Goal: Transaction & Acquisition: Obtain resource

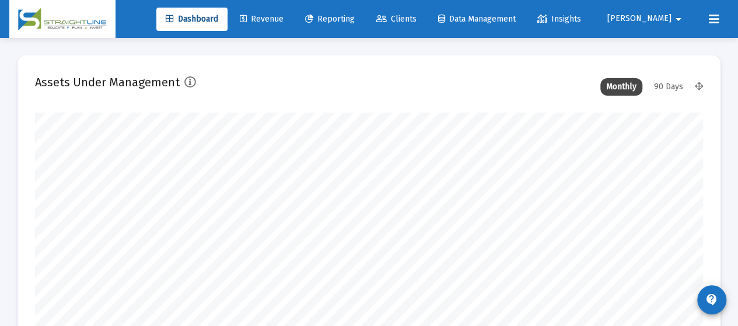
scroll to position [233, 358]
click at [355, 22] on span "Reporting" at bounding box center [330, 19] width 50 height 10
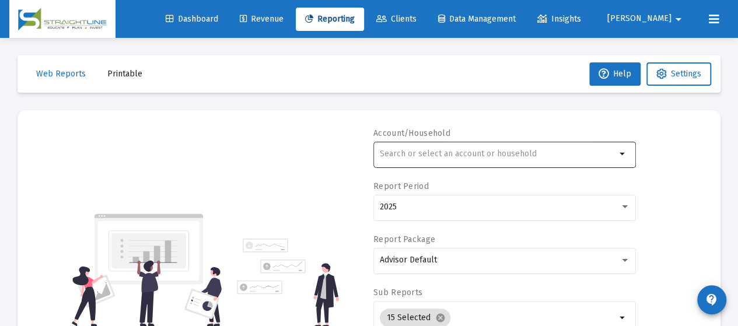
click at [477, 161] on div at bounding box center [498, 153] width 236 height 29
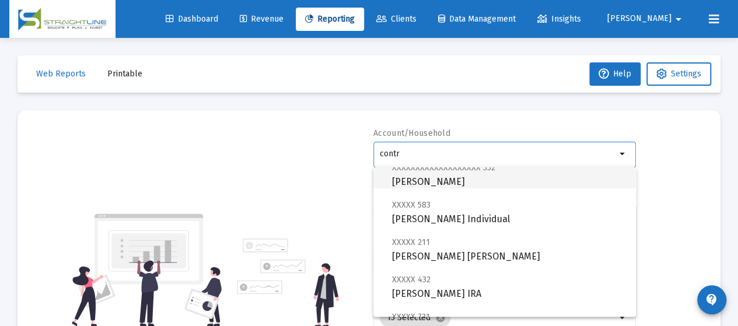
scroll to position [117, 0]
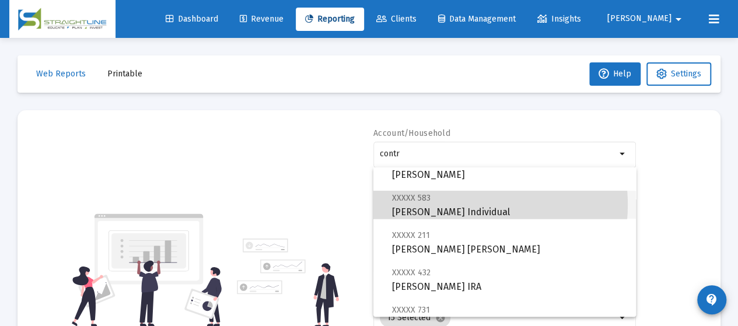
click at [467, 205] on span "XXXXX 583 [PERSON_NAME] Individual" at bounding box center [509, 205] width 234 height 29
type input "[PERSON_NAME] Individual"
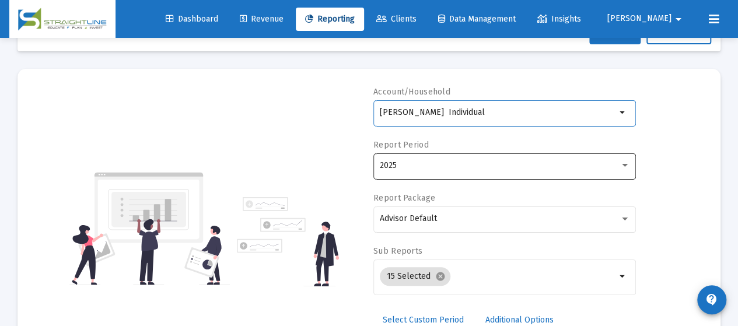
scroll to position [58, 0]
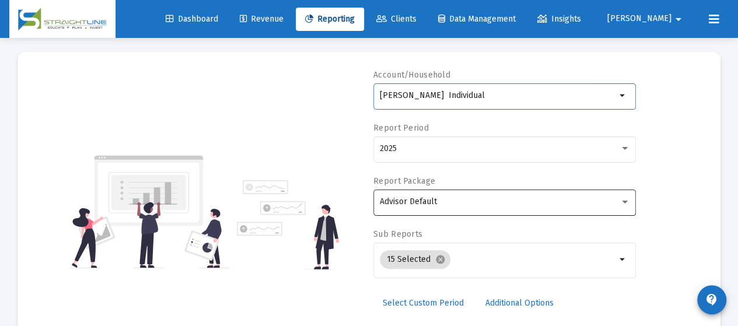
click at [458, 212] on div "Advisor Default" at bounding box center [505, 201] width 250 height 29
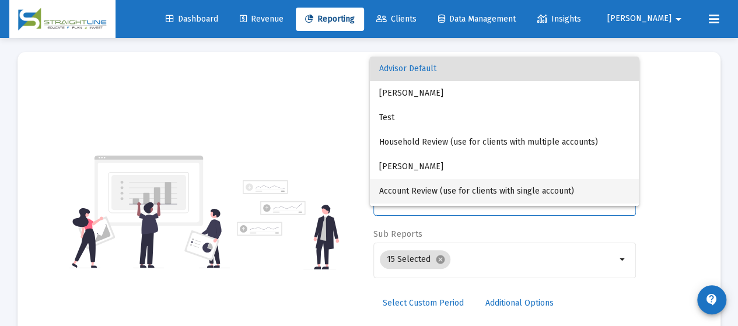
click at [466, 193] on span "Account Review (use for clients with single account)" at bounding box center [504, 191] width 250 height 24
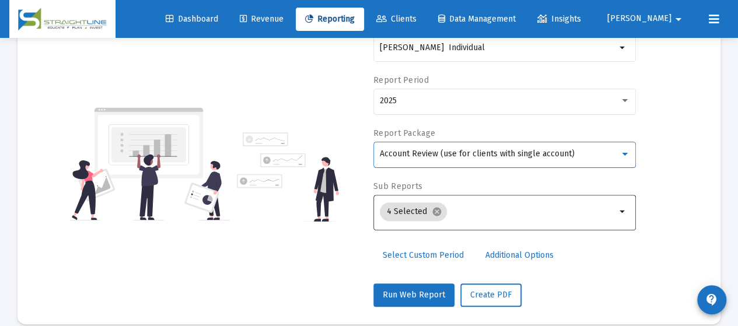
scroll to position [120, 0]
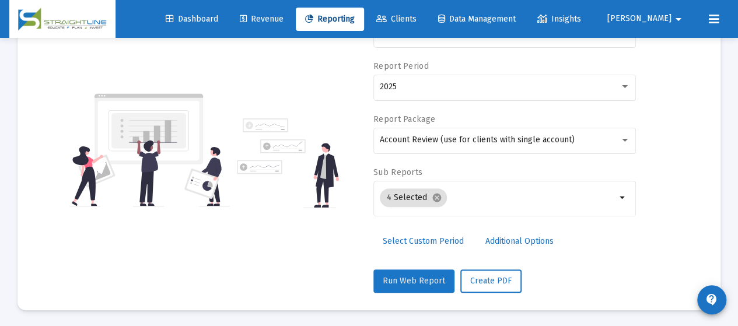
click at [418, 276] on span "Run Web Report" at bounding box center [414, 281] width 62 height 10
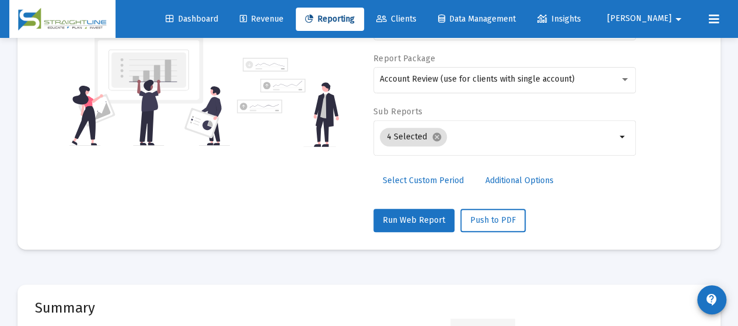
scroll to position [295, 0]
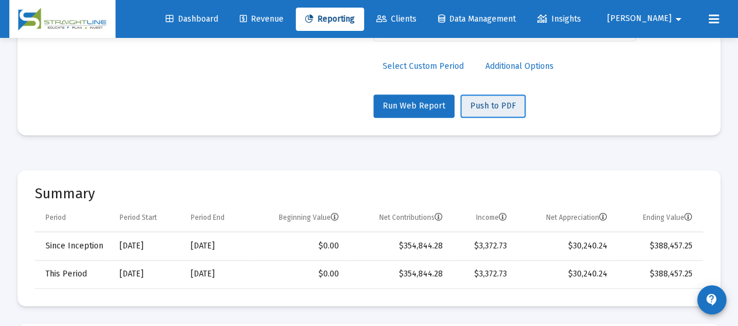
click at [489, 102] on span "Push to PDF" at bounding box center [492, 106] width 45 height 10
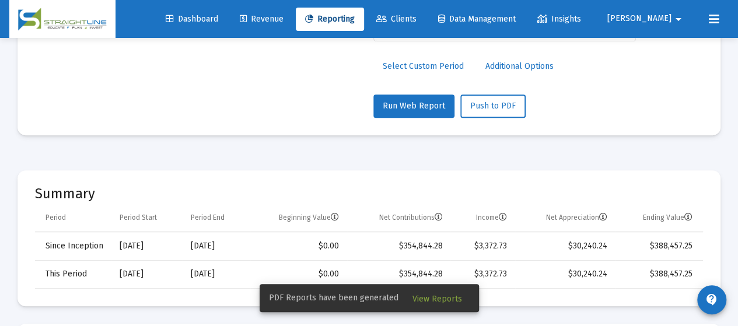
click at [447, 299] on span "View Reports" at bounding box center [437, 299] width 50 height 10
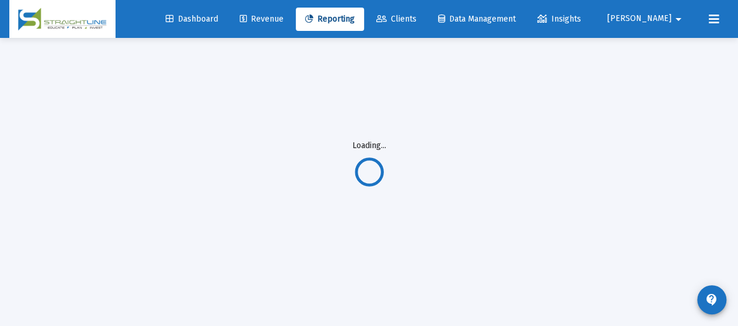
scroll to position [38, 0]
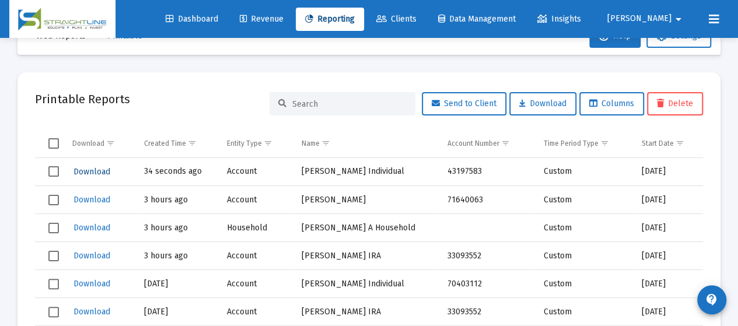
click at [98, 171] on span "Download" at bounding box center [91, 172] width 37 height 10
